Goal: Task Accomplishment & Management: Complete application form

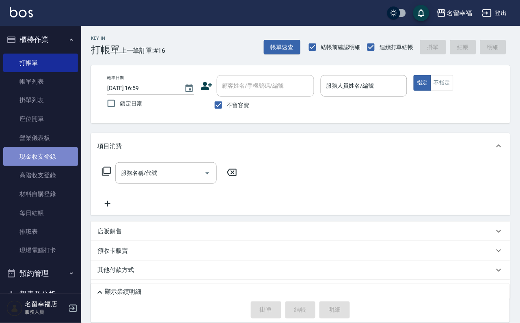
click at [47, 166] on link "現金收支登錄" at bounding box center [40, 156] width 75 height 19
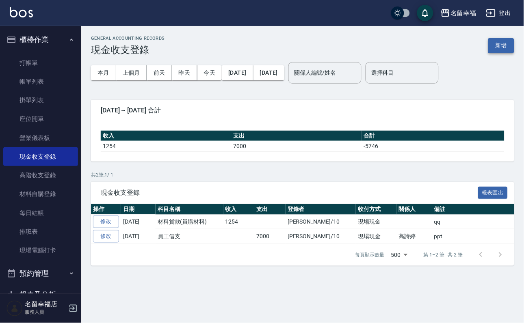
click at [500, 39] on button "新增" at bounding box center [501, 45] width 26 height 15
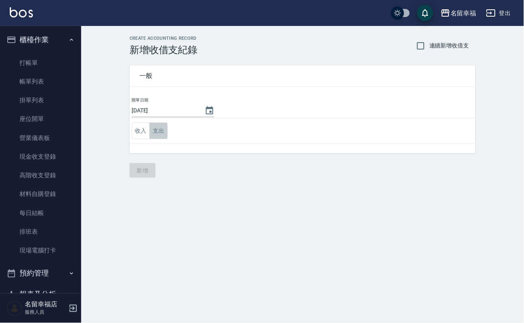
click at [168, 131] on button "支出" at bounding box center [158, 131] width 18 height 17
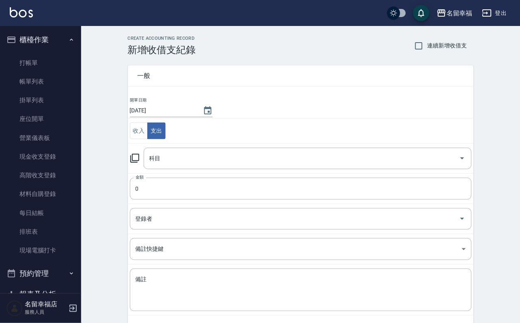
click at [138, 159] on icon at bounding box center [135, 158] width 10 height 10
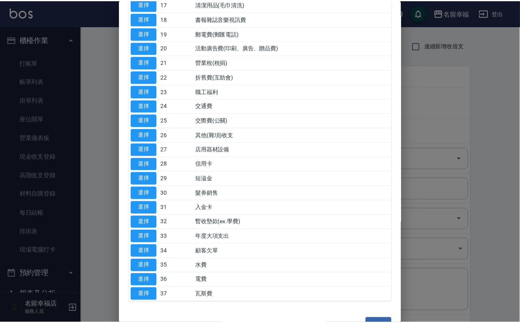
scroll to position [365, 0]
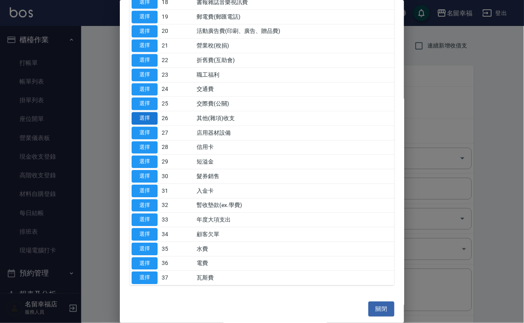
click at [154, 125] on button "選擇" at bounding box center [145, 118] width 26 height 13
type input "26 其他(雜項)收支"
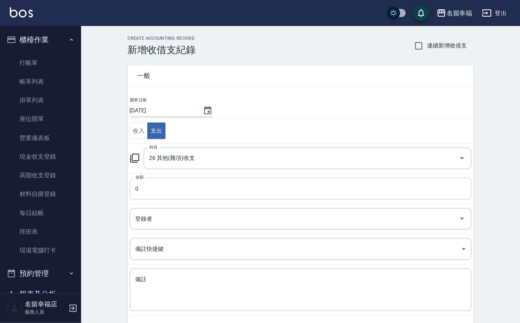
click at [160, 188] on input "0" at bounding box center [301, 189] width 342 height 22
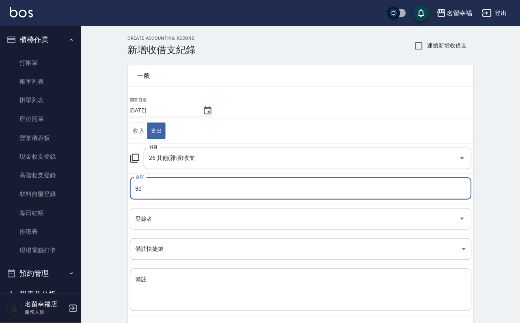
type input "30"
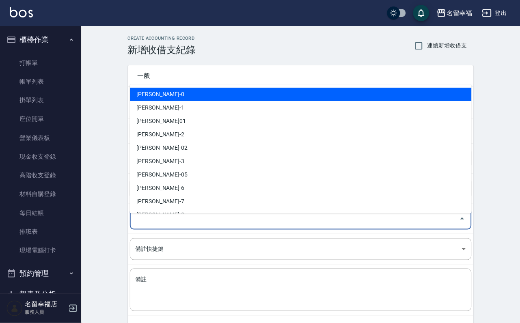
click at [152, 226] on input "登錄者" at bounding box center [295, 219] width 322 height 14
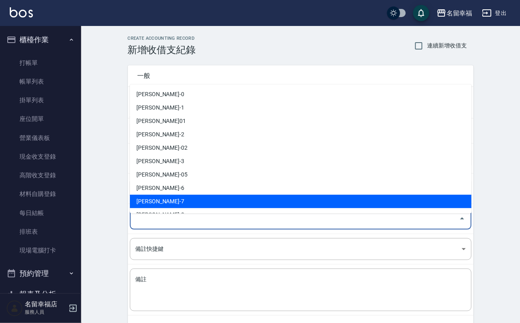
scroll to position [61, 0]
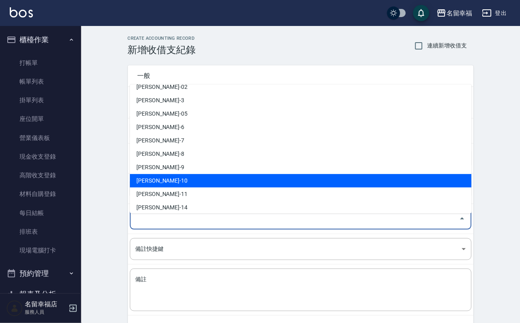
click at [162, 181] on li "[PERSON_NAME]-10" at bounding box center [301, 180] width 342 height 13
type input "[PERSON_NAME]-10"
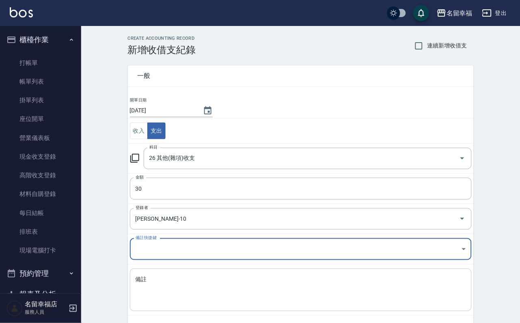
click at [199, 305] on textarea "備註" at bounding box center [301, 290] width 331 height 29
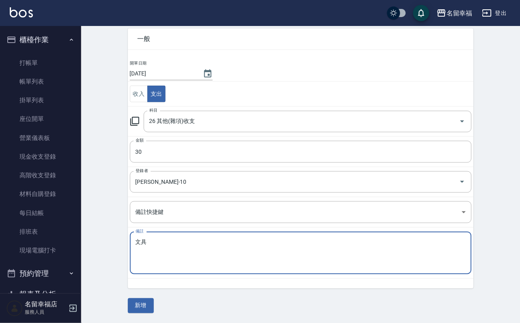
scroll to position [44, 0]
type textarea "文具"
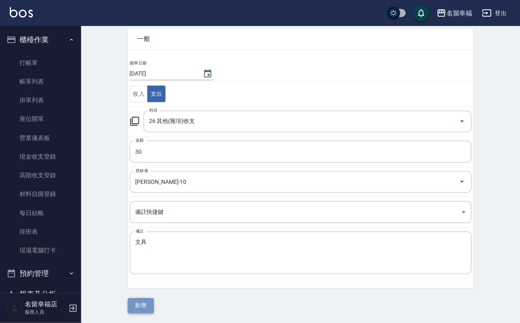
click at [143, 299] on button "新增" at bounding box center [141, 305] width 26 height 15
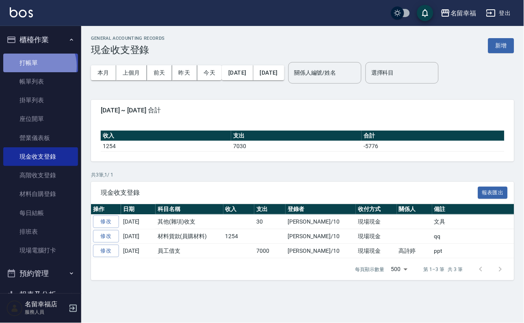
click at [36, 69] on link "打帳單" at bounding box center [40, 63] width 75 height 19
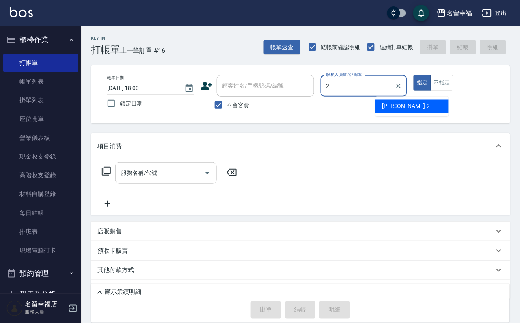
type input "[PERSON_NAME]-2"
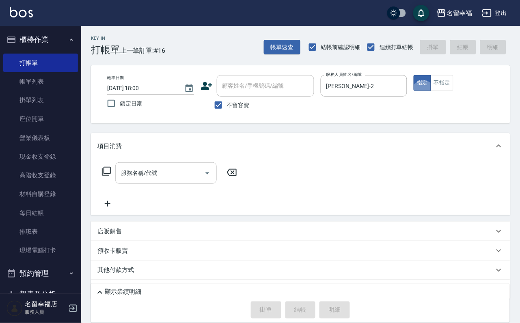
type button "true"
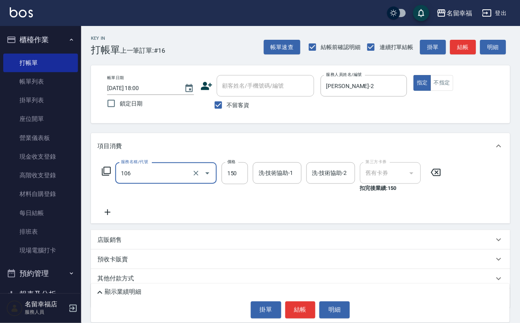
type input "洗髮券抵用(106)"
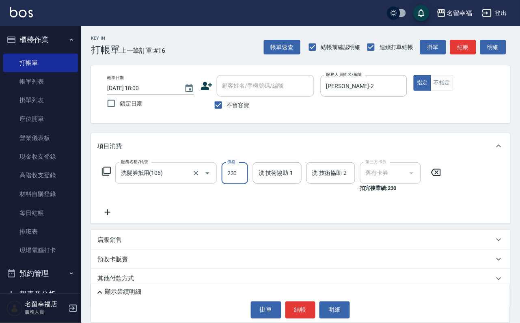
type input "230"
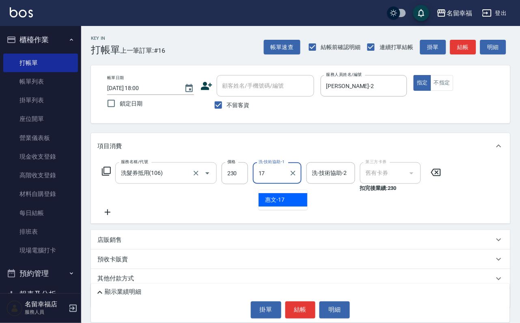
type input "惠文-17"
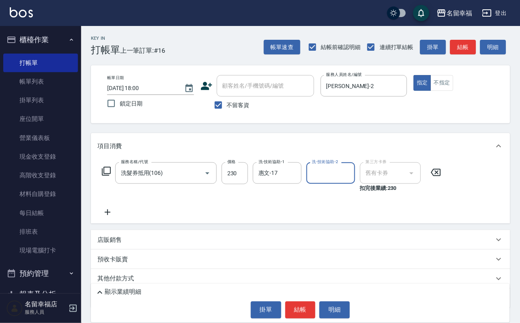
click at [260, 288] on div "顯示業績明細" at bounding box center [302, 293] width 415 height 10
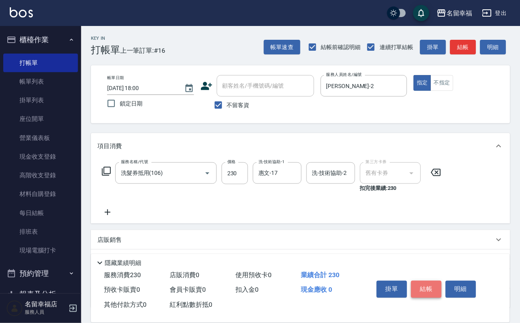
click at [434, 281] on button "結帳" at bounding box center [426, 289] width 30 height 17
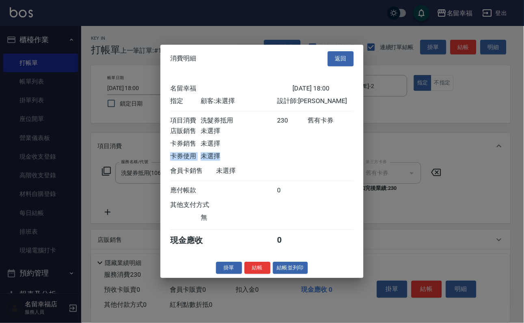
drag, startPoint x: 241, startPoint y: 192, endPoint x: 245, endPoint y: 201, distance: 10.0
click at [246, 163] on div "項目消費 洗髮券抵用 230 舊有卡券 店販銷售 未選擇 卡券銷售 未選擇 卡券使用 未選擇" at bounding box center [262, 140] width 184 height 46
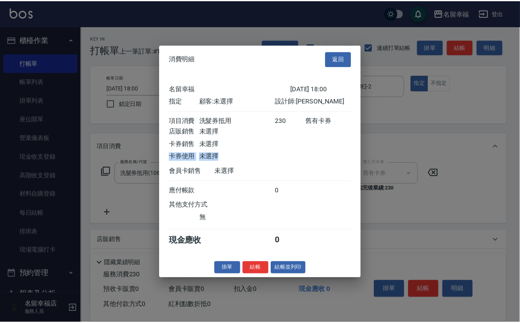
scroll to position [100, 0]
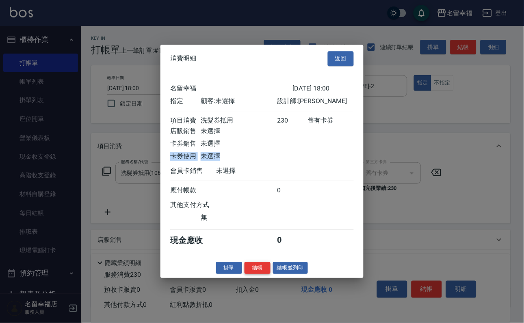
click at [255, 275] on button "結帳" at bounding box center [257, 268] width 26 height 13
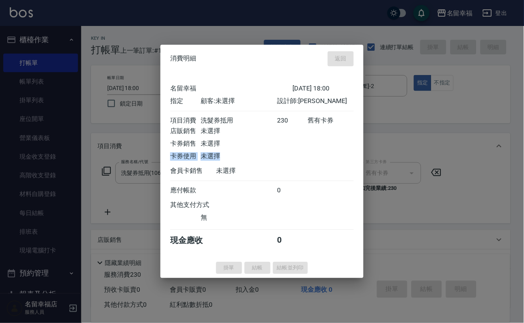
type input "[DATE] 18:05"
